Goal: Task Accomplishment & Management: Complete application form

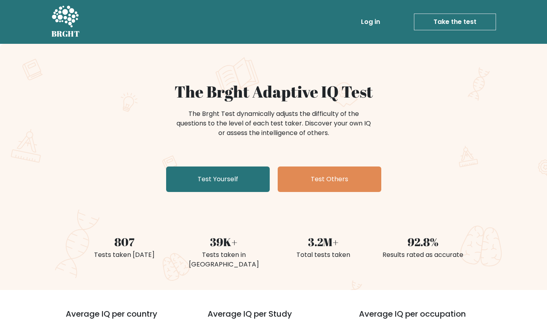
click at [237, 181] on link "Test Yourself" at bounding box center [218, 180] width 104 height 26
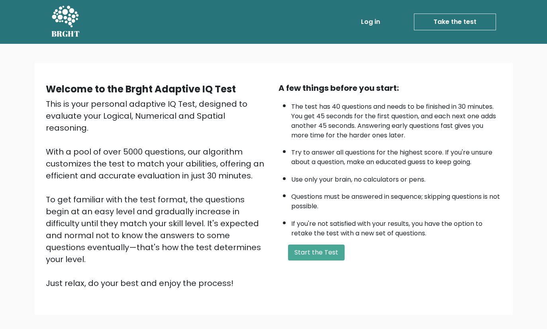
click at [327, 261] on button "Start the Test" at bounding box center [316, 253] width 57 height 16
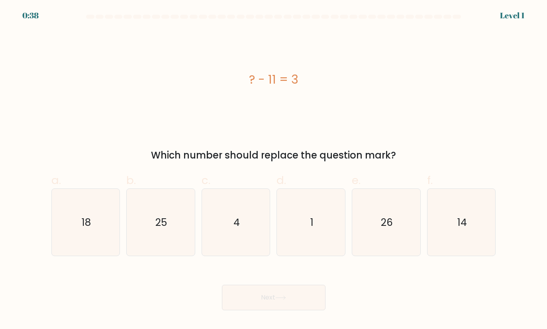
click at [460, 225] on text "14" at bounding box center [463, 223] width 10 height 14
click at [274, 170] on input "f. 14" at bounding box center [274, 167] width 0 height 5
radio input "true"
click at [294, 305] on button "Next" at bounding box center [274, 298] width 104 height 26
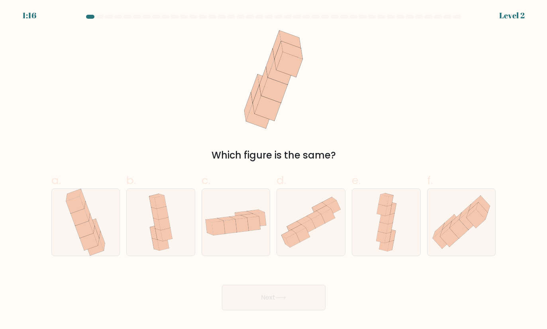
click at [451, 225] on icon at bounding box center [462, 223] width 68 height 60
click at [274, 170] on input "f." at bounding box center [274, 167] width 0 height 5
radio input "true"
click at [286, 300] on icon at bounding box center [280, 298] width 11 height 4
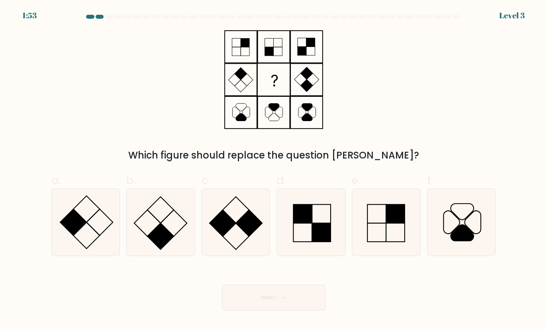
click at [164, 242] on rect at bounding box center [161, 236] width 26 height 26
click at [274, 170] on input "b." at bounding box center [274, 167] width 0 height 5
radio input "true"
click at [257, 309] on button "Next" at bounding box center [274, 298] width 104 height 26
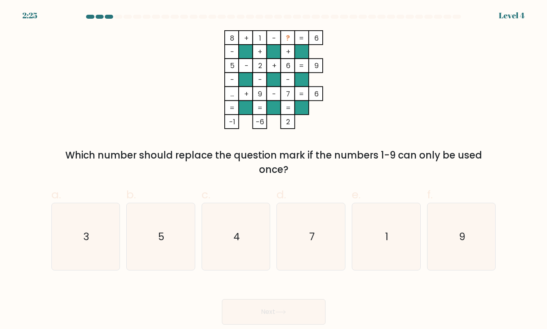
click at [98, 251] on icon "3" at bounding box center [85, 236] width 67 height 67
click at [274, 170] on input "a. 3" at bounding box center [274, 167] width 0 height 5
radio input "true"
click at [262, 321] on button "Next" at bounding box center [274, 312] width 104 height 26
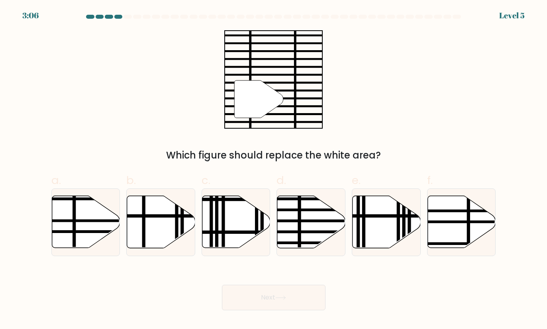
click at [299, 232] on line at bounding box center [332, 232] width 137 height 0
click at [274, 170] on input "d." at bounding box center [274, 167] width 0 height 5
radio input "true"
click at [279, 300] on icon at bounding box center [280, 298] width 11 height 4
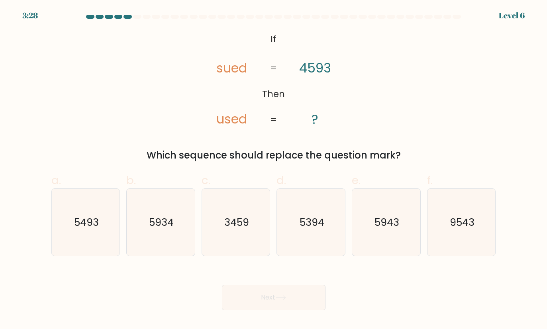
click at [295, 311] on button "Next" at bounding box center [274, 298] width 104 height 26
click at [253, 230] on icon "3459" at bounding box center [236, 222] width 67 height 67
click at [274, 170] on input "c. 3459" at bounding box center [274, 167] width 0 height 5
radio input "true"
click at [286, 300] on icon at bounding box center [280, 298] width 11 height 4
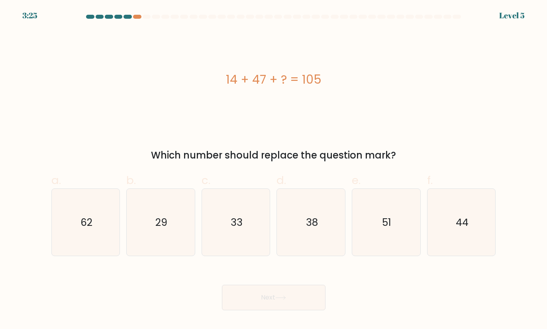
click at [364, 96] on div "14 + 47 + ? = 105" at bounding box center [273, 79] width 445 height 99
click at [387, 219] on icon "51" at bounding box center [386, 222] width 67 height 67
click at [274, 170] on input "e. 51" at bounding box center [274, 167] width 0 height 5
radio input "true"
click at [291, 310] on button "Next" at bounding box center [274, 298] width 104 height 26
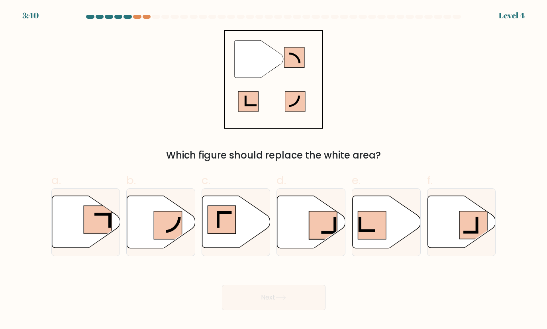
click at [243, 237] on icon at bounding box center [237, 222] width 68 height 52
click at [274, 170] on input "c." at bounding box center [274, 167] width 0 height 5
radio input "true"
click at [269, 307] on button "Next" at bounding box center [274, 298] width 104 height 26
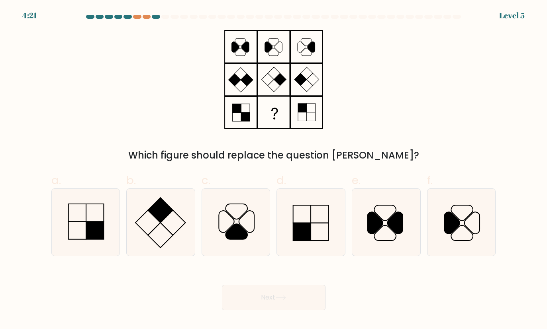
click at [108, 253] on icon at bounding box center [85, 222] width 67 height 67
click at [274, 170] on input "a." at bounding box center [274, 167] width 0 height 5
radio input "true"
click at [258, 311] on button "Next" at bounding box center [274, 298] width 104 height 26
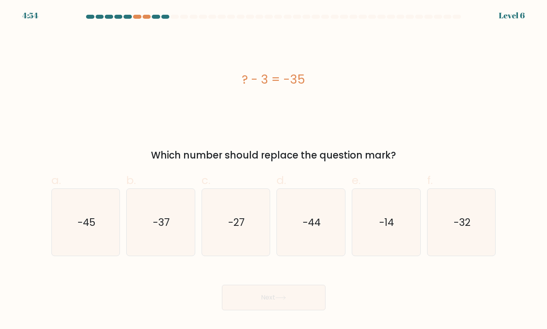
click at [465, 221] on icon "-32" at bounding box center [461, 222] width 67 height 67
click at [274, 170] on input "f. -32" at bounding box center [274, 167] width 0 height 5
radio input "true"
click at [276, 304] on button "Next" at bounding box center [274, 298] width 104 height 26
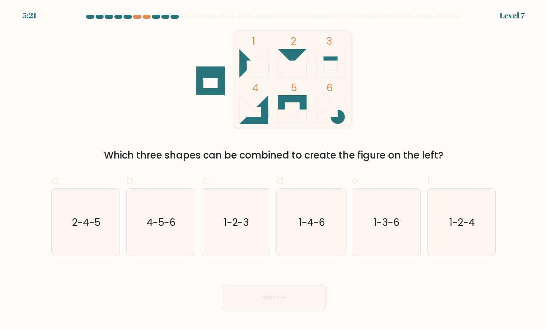
click at [458, 230] on text "1-2-4" at bounding box center [463, 223] width 26 height 14
click at [274, 170] on input "f. 1-2-4" at bounding box center [274, 167] width 0 height 5
radio input "true"
click at [279, 303] on button "Next" at bounding box center [274, 298] width 104 height 26
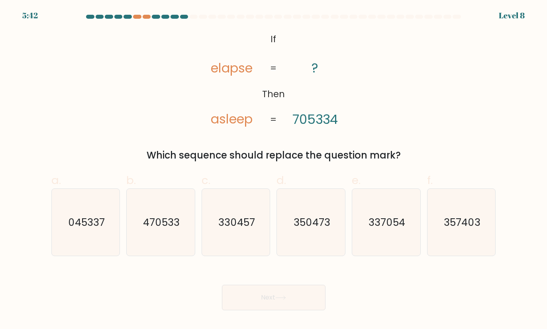
click at [465, 219] on icon "357403" at bounding box center [461, 222] width 67 height 67
click at [274, 170] on input "f. 357403" at bounding box center [274, 167] width 0 height 5
radio input "true"
click at [306, 307] on button "Next" at bounding box center [274, 298] width 104 height 26
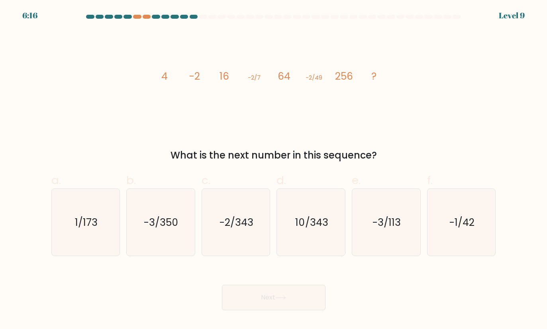
click at [315, 230] on text "10/343" at bounding box center [311, 223] width 33 height 14
click at [274, 170] on input "d. 10/343" at bounding box center [274, 167] width 0 height 5
radio input "true"
click at [291, 311] on button "Next" at bounding box center [274, 298] width 104 height 26
